Goal: Task Accomplishment & Management: Use online tool/utility

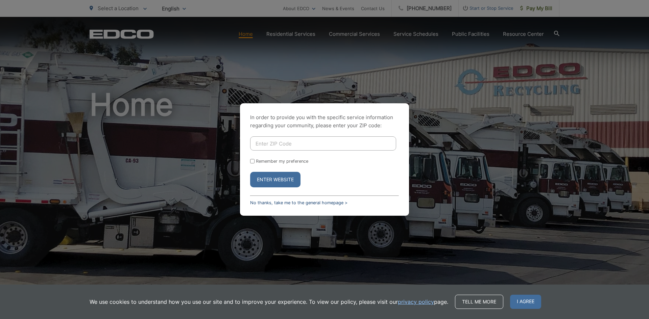
click at [293, 205] on link "No thanks, take me to the general homepage >" at bounding box center [298, 202] width 97 height 5
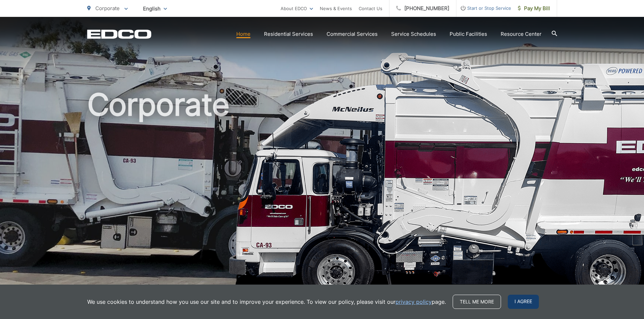
click at [516, 301] on span "I agree" at bounding box center [523, 302] width 31 height 14
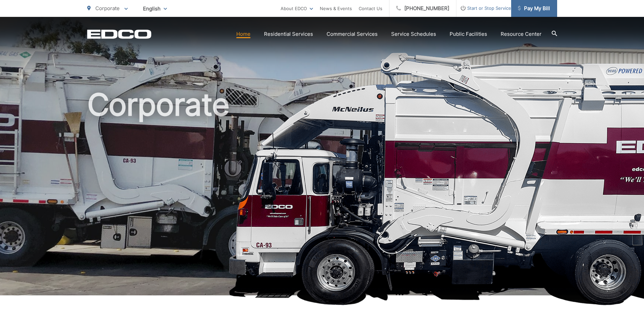
click at [525, 6] on span "Pay My Bill" at bounding box center [534, 8] width 32 height 8
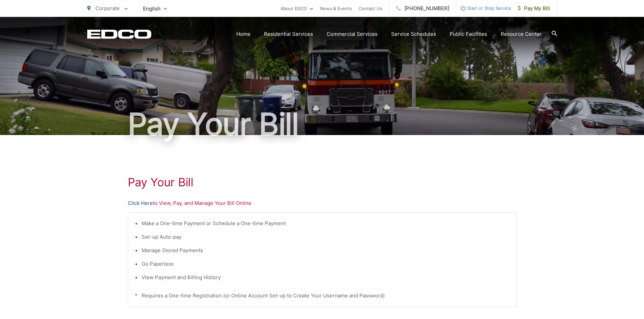
click at [142, 201] on link "Click Here" at bounding box center [140, 203] width 25 height 8
